Goal: Task Accomplishment & Management: Manage account settings

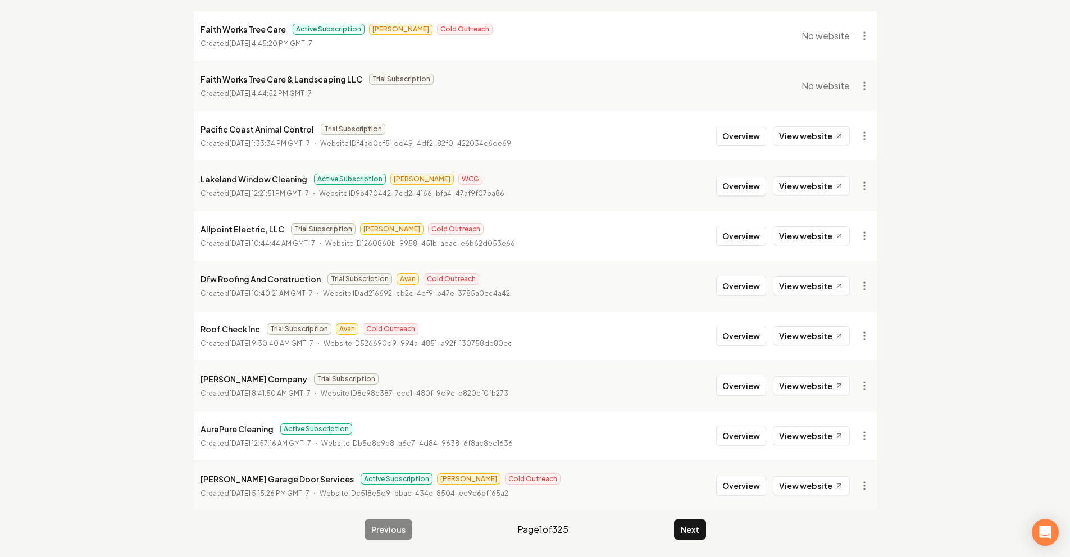
scroll to position [144, 0]
click at [730, 478] on button "Overview" at bounding box center [741, 485] width 50 height 20
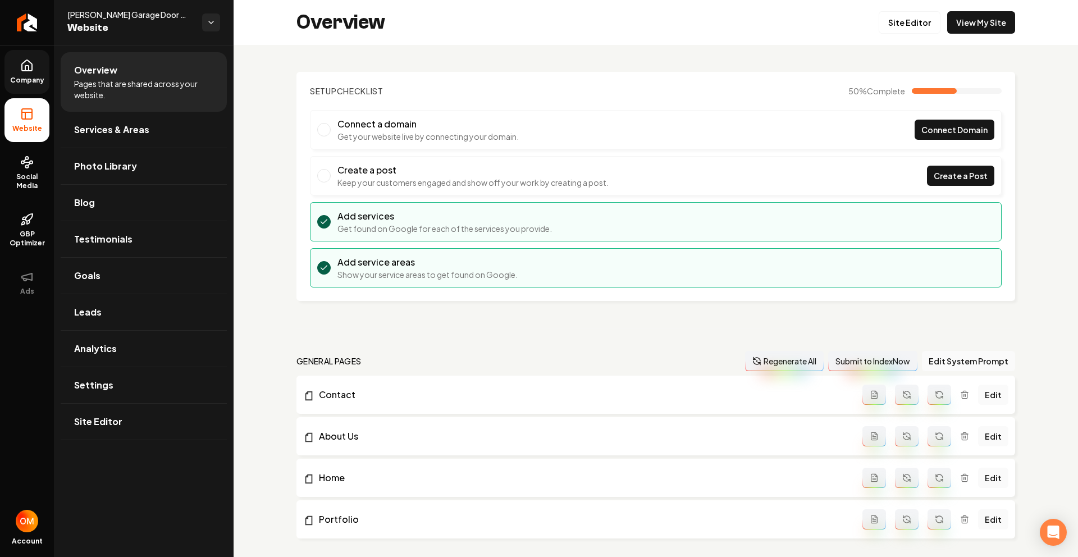
click at [25, 71] on icon at bounding box center [27, 65] width 10 height 11
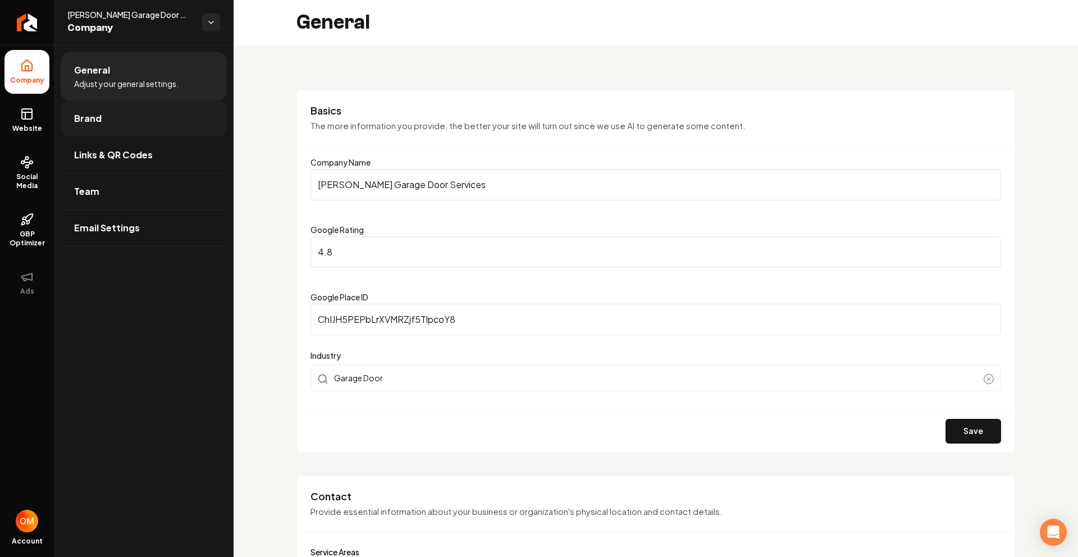
click at [101, 116] on link "Brand" at bounding box center [144, 118] width 166 height 36
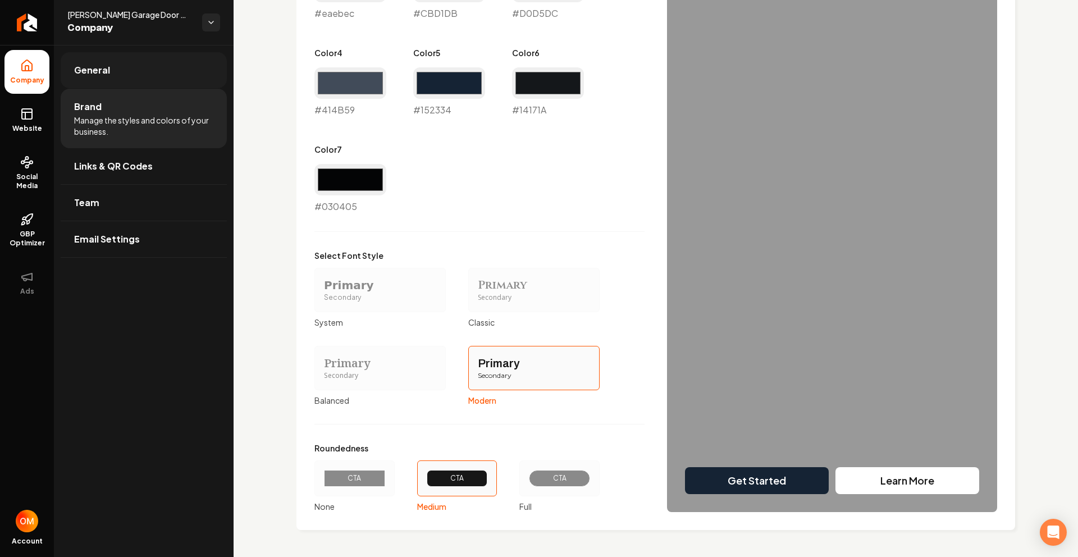
click at [116, 72] on link "General" at bounding box center [144, 70] width 166 height 36
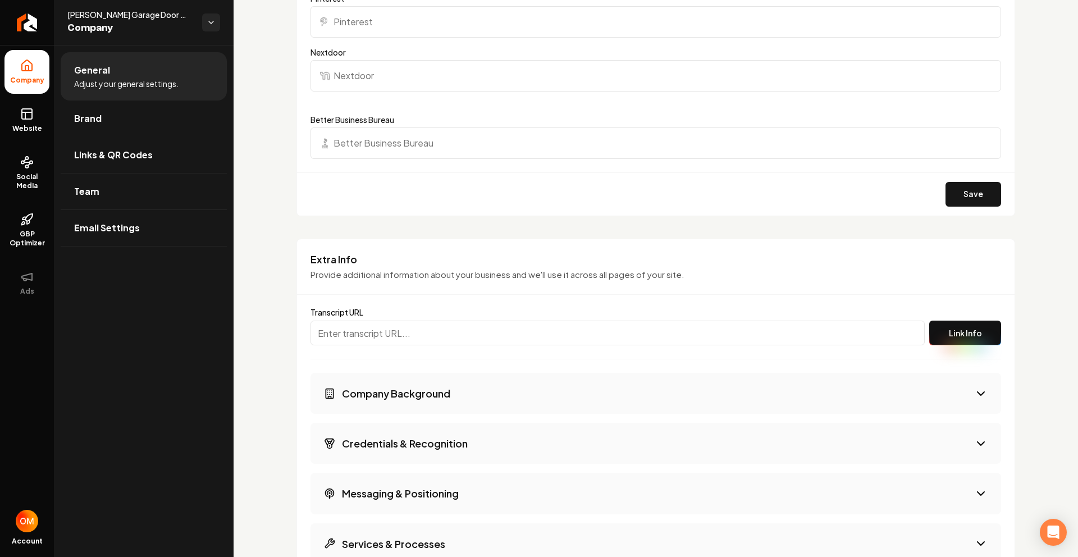
scroll to position [1288, 0]
click at [399, 331] on input "Main content area" at bounding box center [617, 333] width 614 height 25
paste input "[URL][PERSON_NAME]"
type input "[URL][PERSON_NAME]"
click at [963, 333] on button "Link Info" at bounding box center [965, 333] width 72 height 25
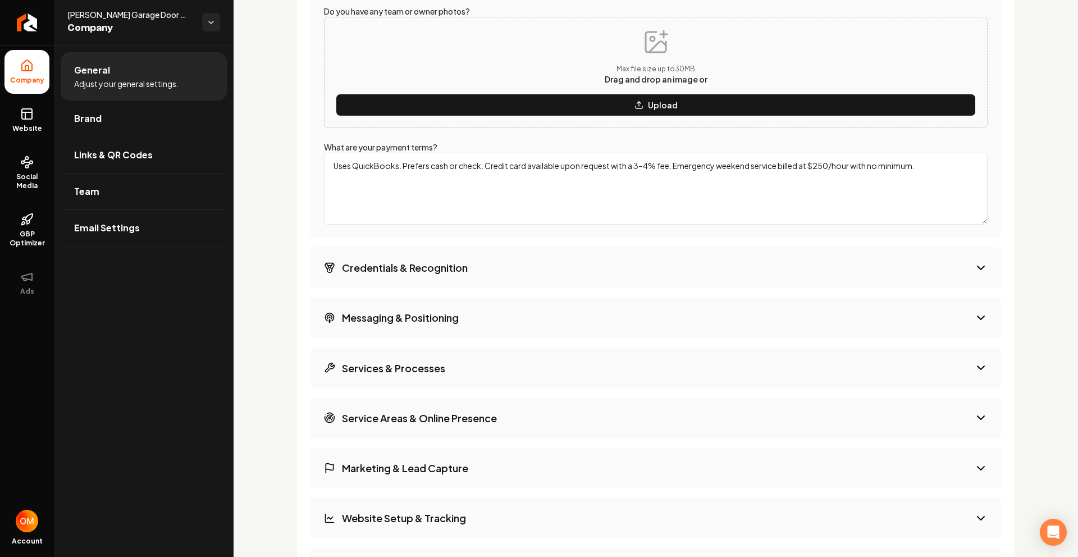
scroll to position [2361, 0]
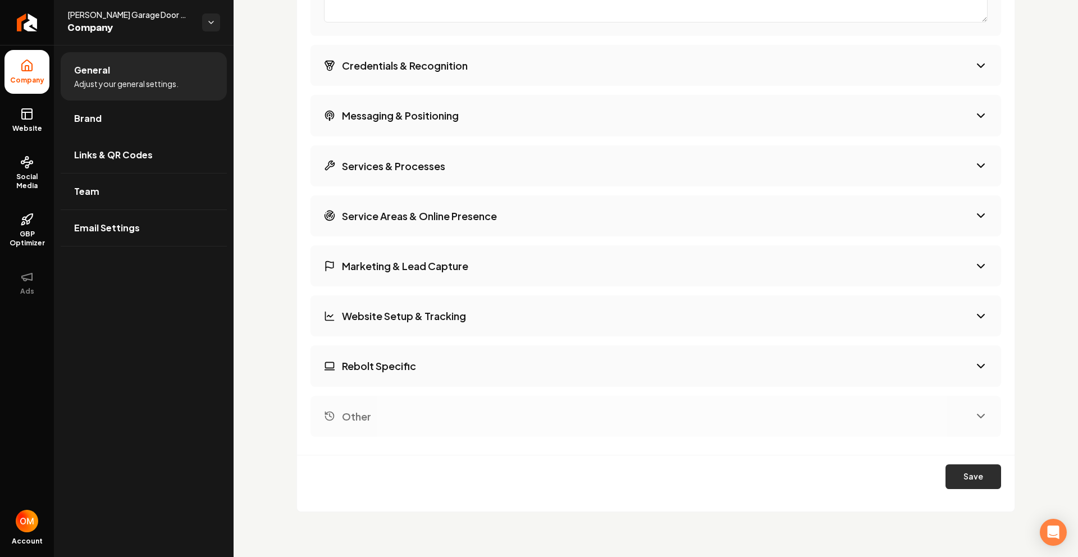
click at [971, 474] on button "Save" at bounding box center [973, 476] width 56 height 25
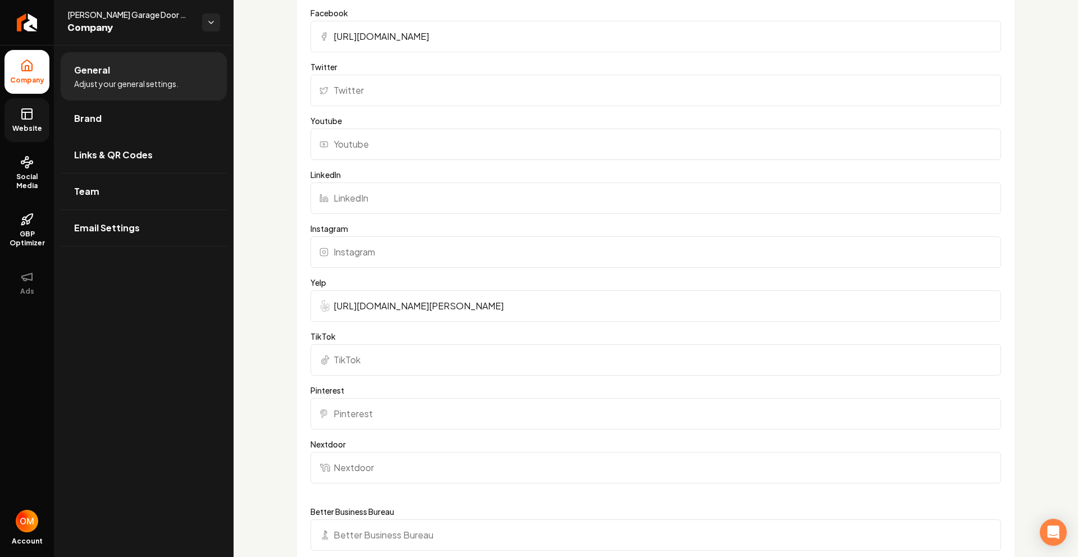
click at [30, 114] on icon at bounding box center [26, 113] width 13 height 13
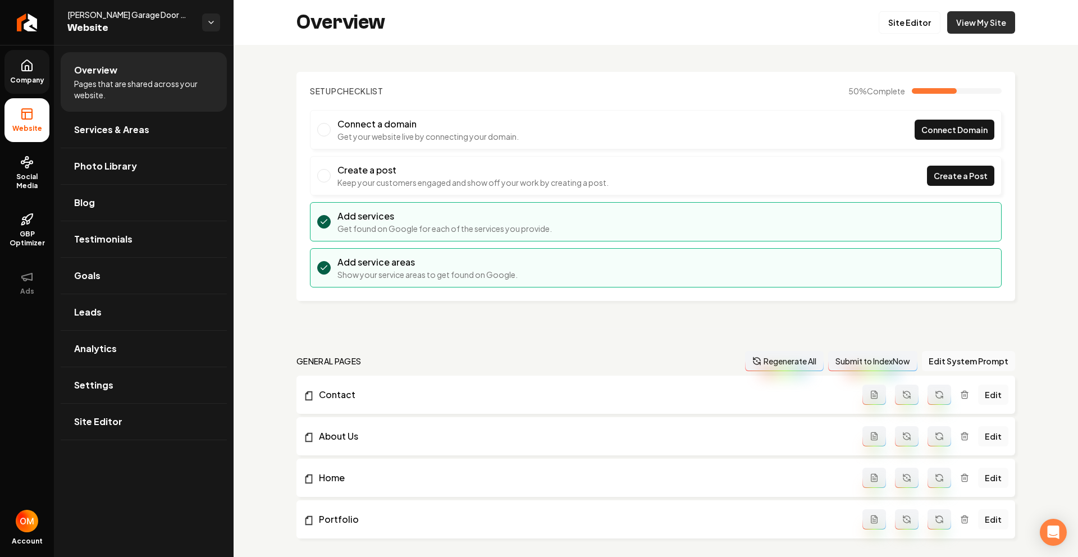
click at [983, 24] on link "View My Site" at bounding box center [981, 22] width 68 height 22
